Goal: Find specific page/section

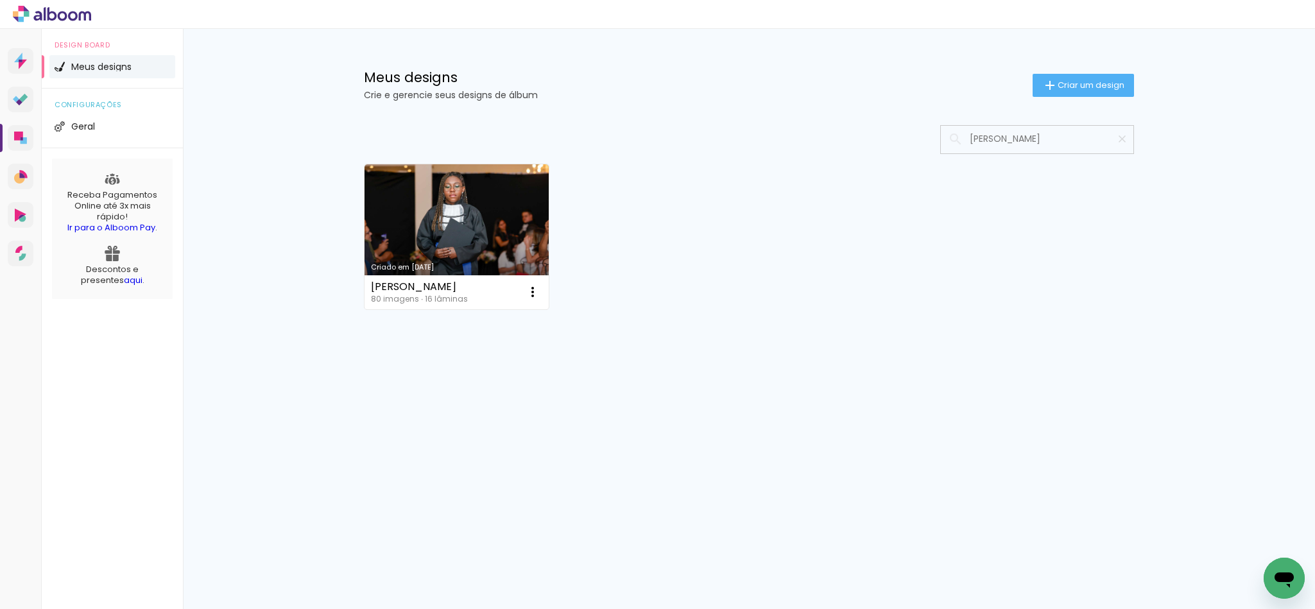
type input "ANA LAURA DE OLIVEIRA DA SILVA"
type paper-input "ANA LAURA DE OLIVEIRA DA SILVA"
click at [482, 227] on link "Criado em 04/07/25" at bounding box center [457, 236] width 184 height 145
